Goal: Feedback & Contribution: Leave review/rating

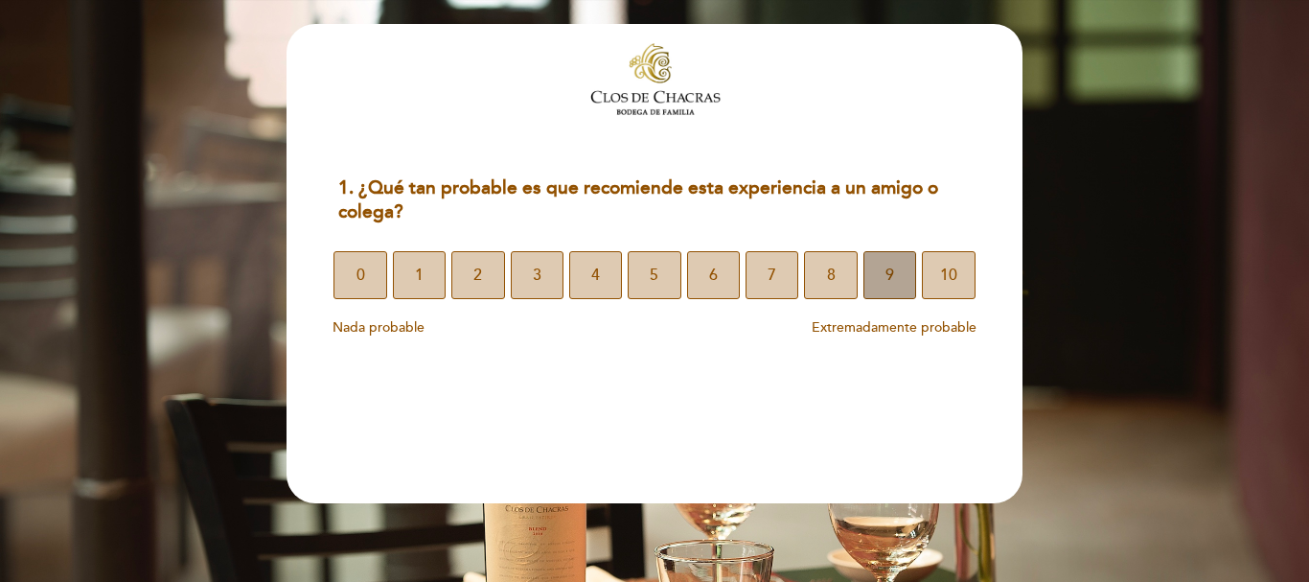
click at [891, 288] on span "9" at bounding box center [889, 275] width 9 height 54
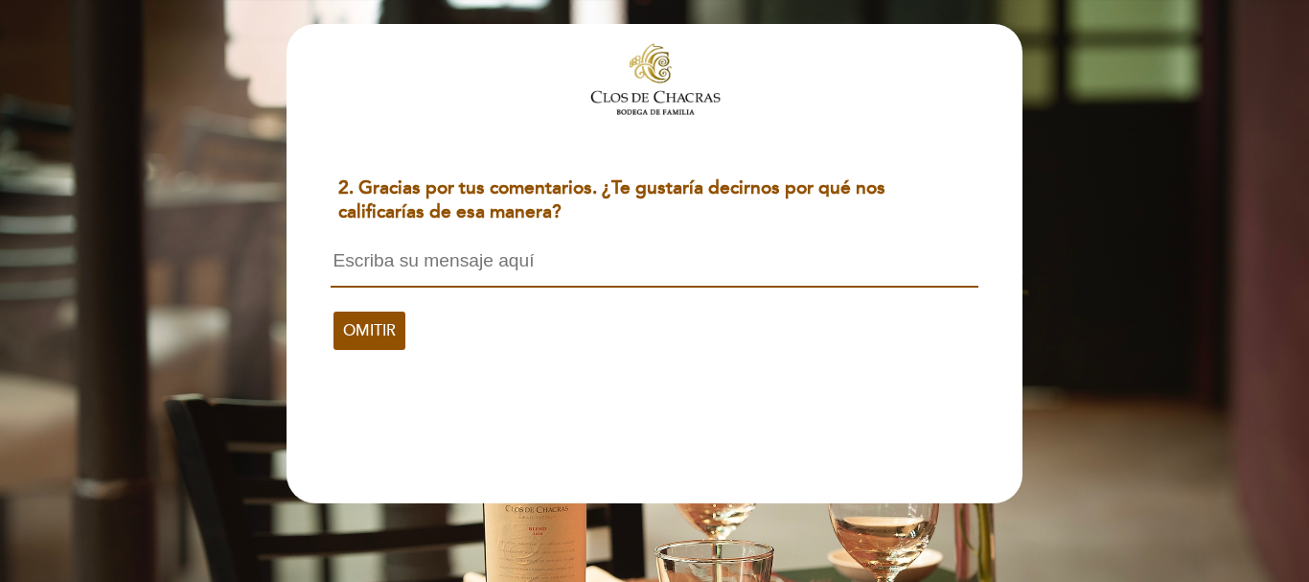
click at [471, 265] on textarea at bounding box center [654, 269] width 647 height 36
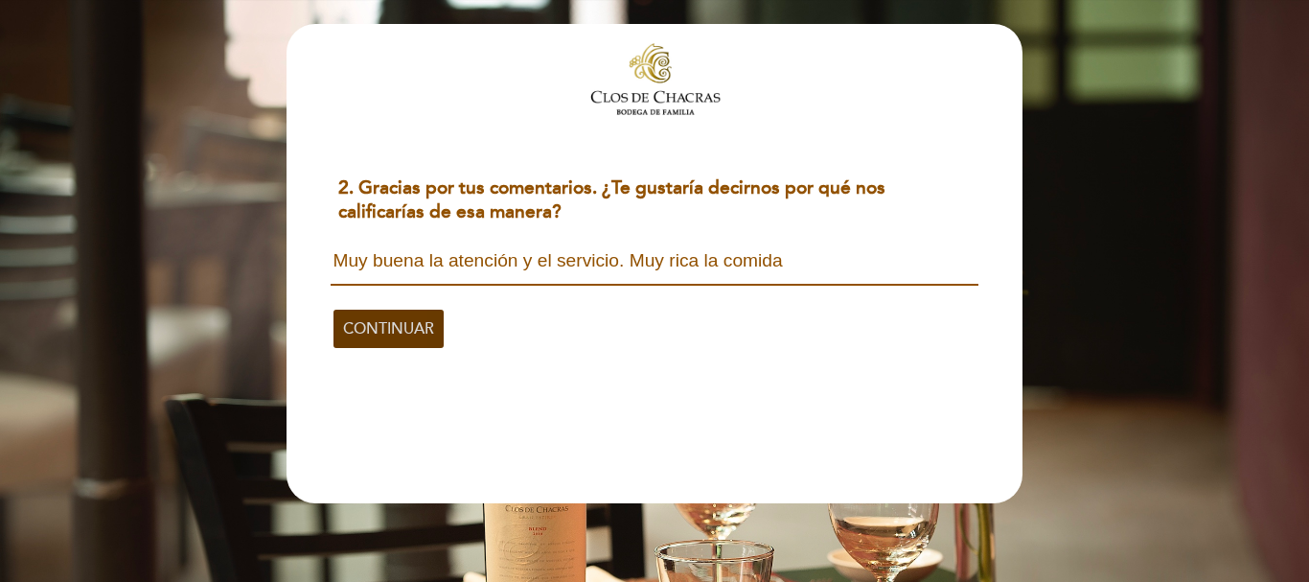
type textarea "Muy buena la atención y el servicio. Muy rica la comida"
click at [408, 330] on span "CONTINUAR" at bounding box center [388, 329] width 91 height 54
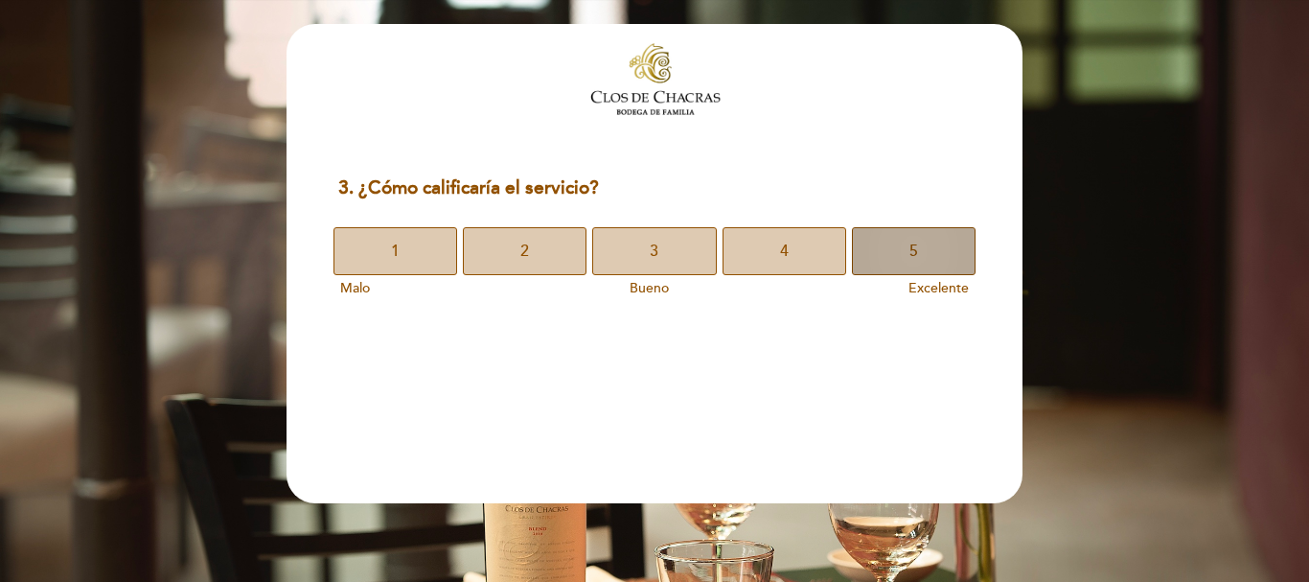
click at [920, 249] on button "5" at bounding box center [914, 251] width 124 height 48
click at [890, 256] on button "5" at bounding box center [914, 251] width 124 height 48
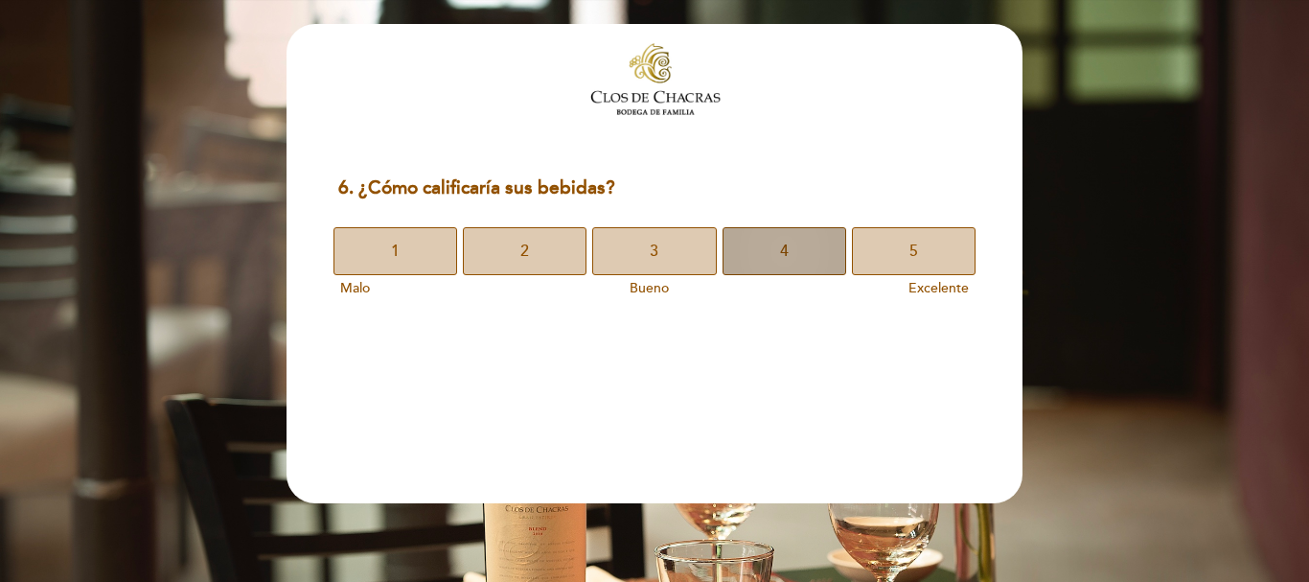
click at [793, 255] on button "4" at bounding box center [785, 251] width 124 height 48
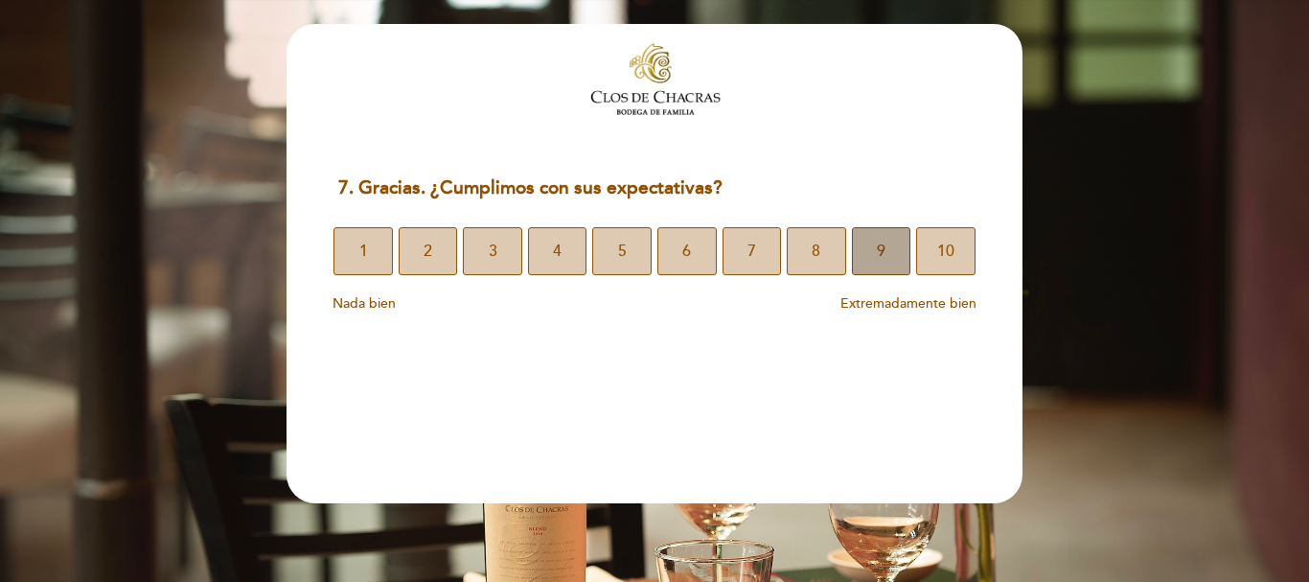
click at [877, 255] on span "9" at bounding box center [881, 251] width 9 height 54
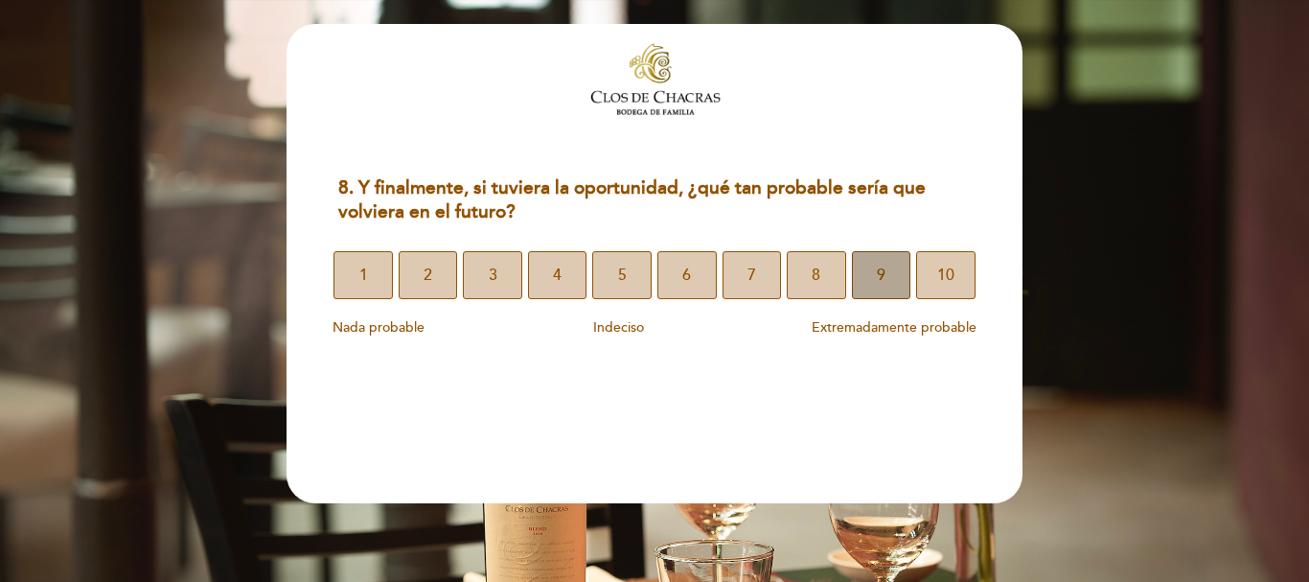
click at [887, 285] on button "9" at bounding box center [881, 275] width 59 height 48
select select "es"
